Goal: Information Seeking & Learning: Learn about a topic

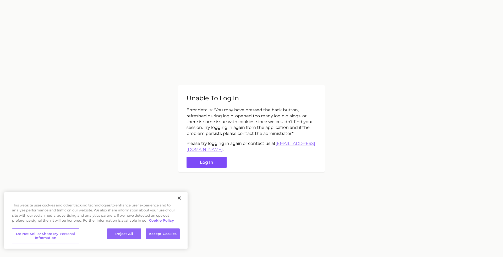
click at [216, 160] on button "Log in" at bounding box center [206, 162] width 40 height 11
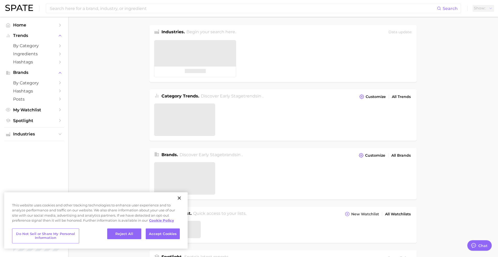
type textarea "x"
click at [160, 232] on button "Accept Cookies" at bounding box center [163, 233] width 34 height 11
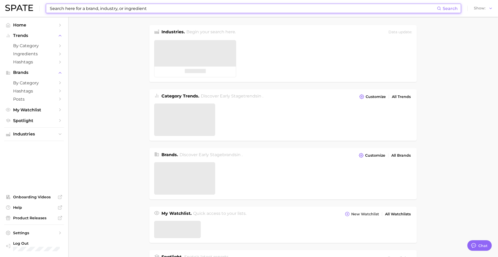
click at [86, 6] on input at bounding box center [242, 8] width 387 height 9
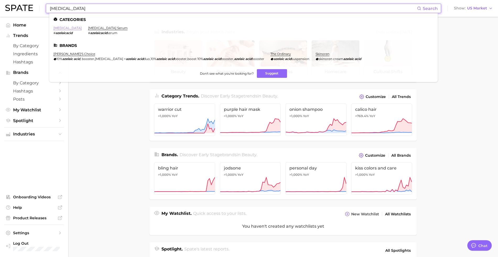
type input "[MEDICAL_DATA]"
click at [65, 28] on link "[MEDICAL_DATA]" at bounding box center [67, 28] width 28 height 4
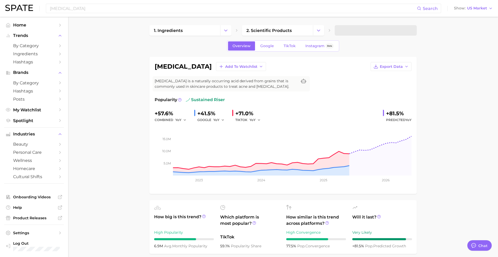
type textarea "x"
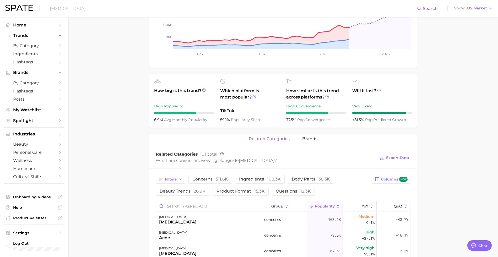
scroll to position [114, 0]
